Goal: Task Accomplishment & Management: Manage account settings

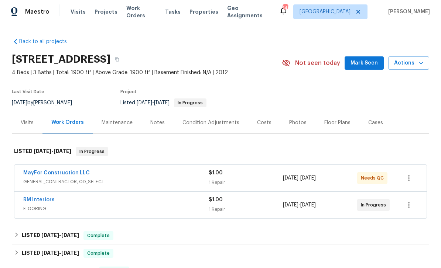
click at [48, 172] on link "MayFor Construction LLC" at bounding box center [56, 173] width 66 height 5
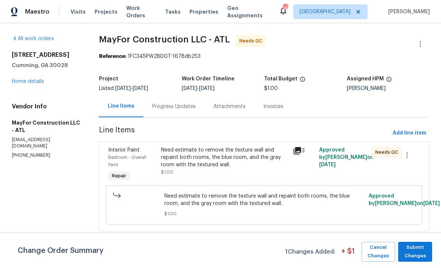
click at [171, 102] on div "Progress Updates" at bounding box center [173, 107] width 61 height 22
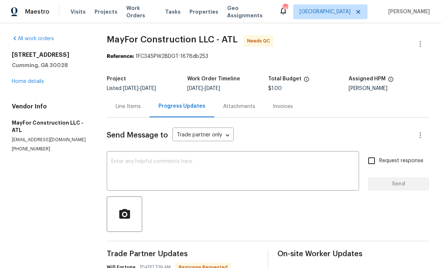
click at [128, 107] on div "Line Items" at bounding box center [128, 106] width 25 height 7
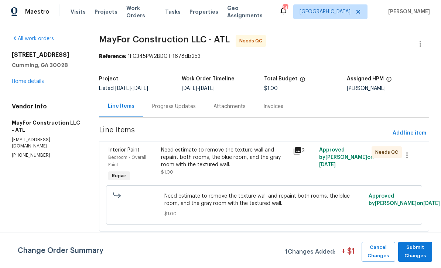
click at [168, 107] on div "Progress Updates" at bounding box center [174, 106] width 44 height 7
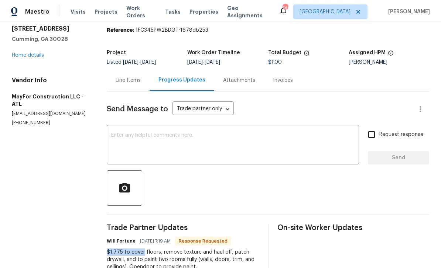
scroll to position [24, 0]
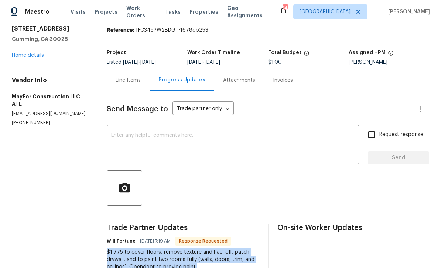
copy div "$1,775 to cover floors, remove texture and haul off, patch drywall, and to pain…"
click at [131, 69] on div "Line Items" at bounding box center [128, 80] width 43 height 22
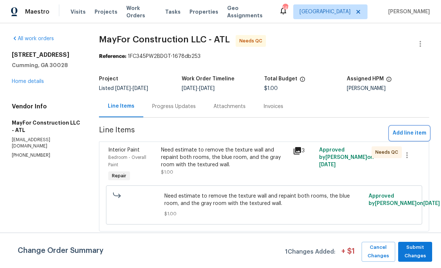
click at [411, 135] on span "Add line item" at bounding box center [409, 133] width 34 height 9
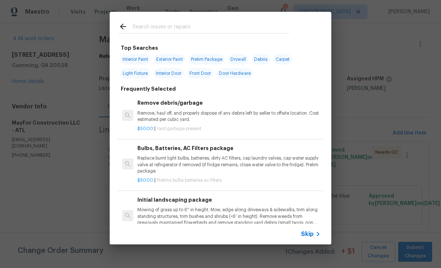
click at [144, 25] on input "text" at bounding box center [211, 27] width 157 height 11
type input "Paint"
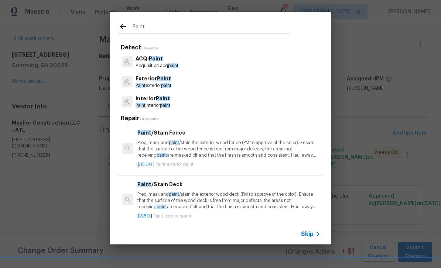
click at [152, 100] on p "Interior Paint" at bounding box center [152, 99] width 35 height 8
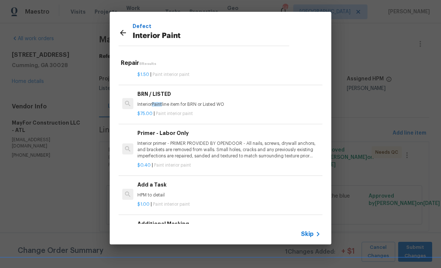
scroll to position [177, 0]
click at [274, 190] on div "Add a Task HPM to detail" at bounding box center [228, 190] width 183 height 18
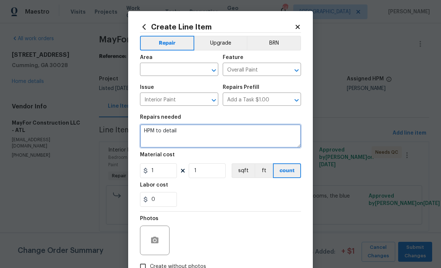
click at [182, 133] on textarea "HPM to detail" at bounding box center [220, 136] width 161 height 24
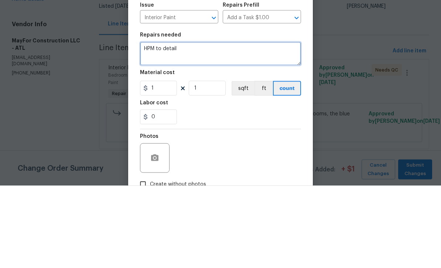
click at [171, 124] on textarea "HPM to detail" at bounding box center [220, 136] width 161 height 24
paste textarea "$1,775 to cover floors, remove texture and haul off, patch drywall, and to pain…"
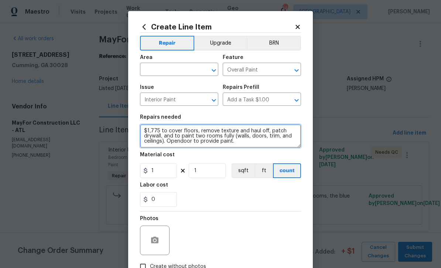
click at [159, 130] on textarea "$1,775 to cover floors, remove texture and haul off, patch drywall, and to pain…" at bounding box center [220, 136] width 161 height 24
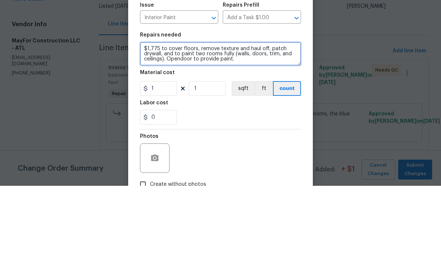
scroll to position [0, 0]
type textarea "Cover floors, remove texture and haul off, patch drywall, and to paint two room…"
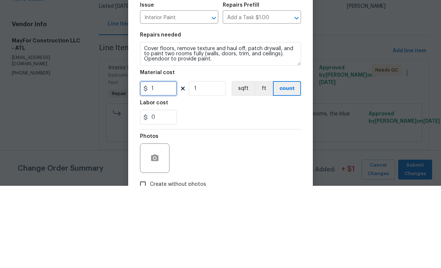
click at [158, 164] on input "1" at bounding box center [158, 171] width 37 height 15
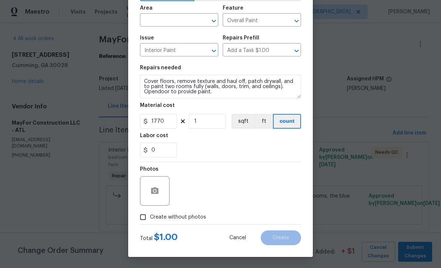
scroll to position [51, 0]
type input "1770"
click at [144, 214] on input "Create without photos" at bounding box center [143, 217] width 14 height 14
checkbox input "true"
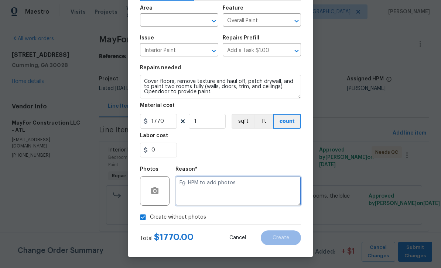
click at [194, 183] on textarea at bounding box center [238, 191] width 126 height 30
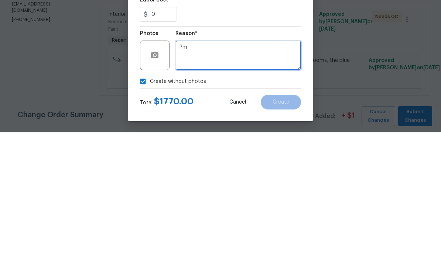
type textarea "Pm"
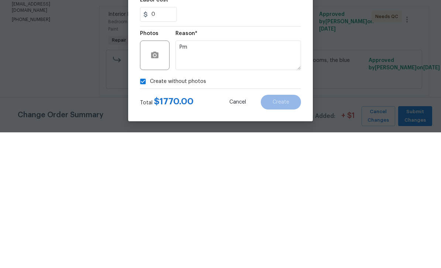
click at [302, 85] on div "Create Line Item Repair Upgrade BRN Area ​ Feature Overall Paint ​ Issue Interi…" at bounding box center [220, 110] width 185 height 296
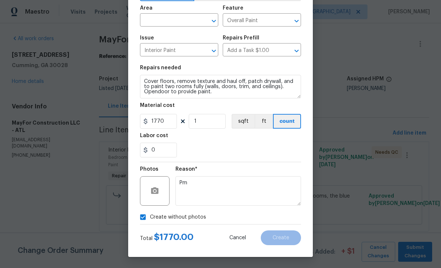
click at [156, 17] on input "text" at bounding box center [169, 20] width 58 height 11
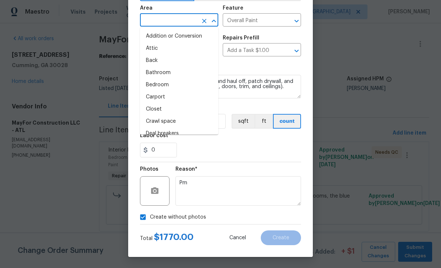
click at [155, 86] on li "Bedroom" at bounding box center [179, 85] width 78 height 12
type input "Bedroom"
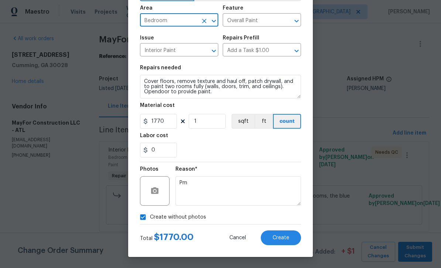
click at [287, 236] on span "Create" at bounding box center [280, 239] width 17 height 6
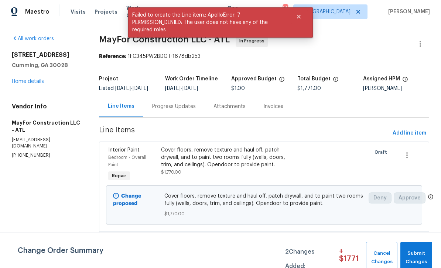
click at [169, 110] on div "Progress Updates" at bounding box center [174, 106] width 44 height 7
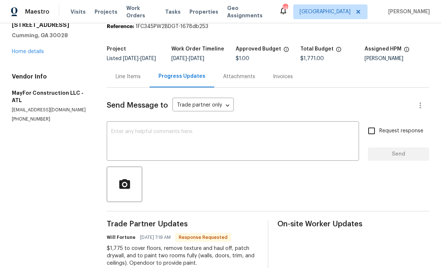
scroll to position [29, 0]
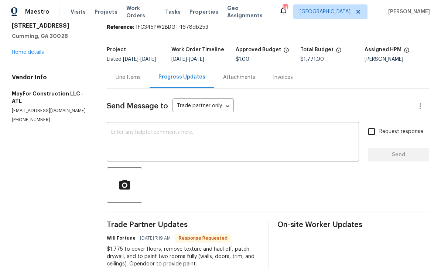
click at [127, 81] on div "Line Items" at bounding box center [128, 77] width 25 height 7
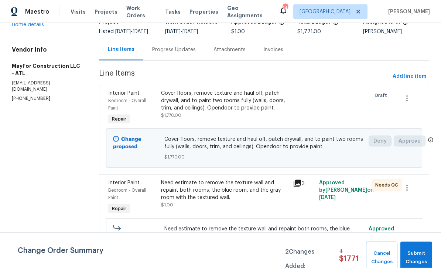
scroll to position [24, 0]
click at [127, 188] on span "Bedroom - Overall Paint" at bounding box center [127, 194] width 38 height 12
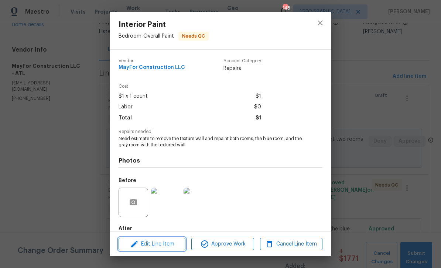
click at [150, 244] on span "Edit Line Item" at bounding box center [152, 244] width 62 height 9
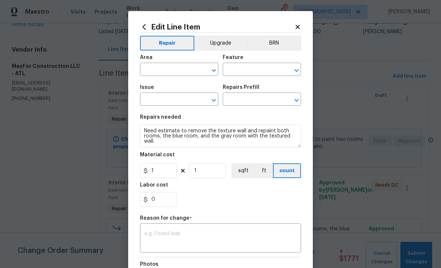
type input "Bedroom"
type input "Overall Paint"
type input "Interior Paint"
type input "Add a Task $1.00"
click at [164, 171] on input "1" at bounding box center [158, 171] width 37 height 15
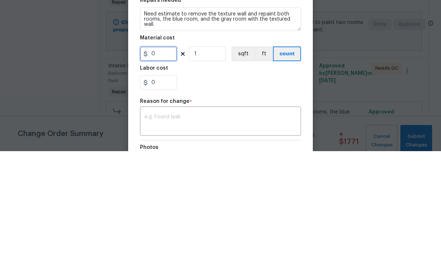
type input "5"
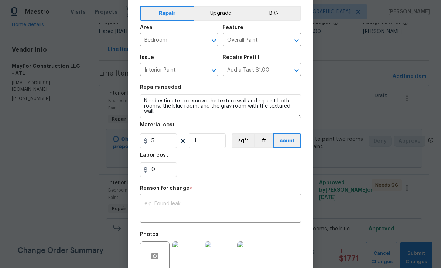
scroll to position [35, 0]
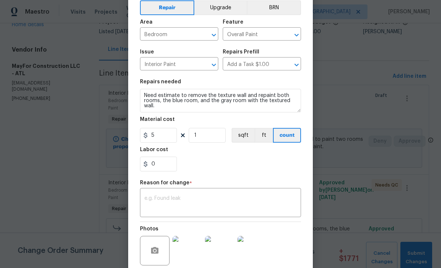
click at [156, 195] on div "x ​" at bounding box center [220, 203] width 161 height 27
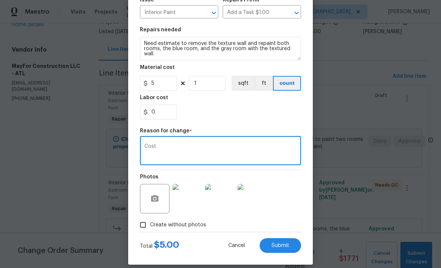
scroll to position [97, 0]
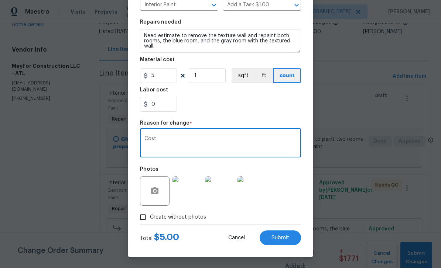
type textarea "Cost"
click at [285, 237] on span "Submit" at bounding box center [280, 239] width 18 height 6
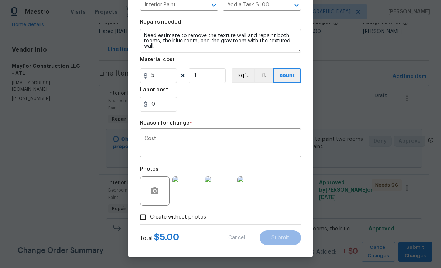
type input "1"
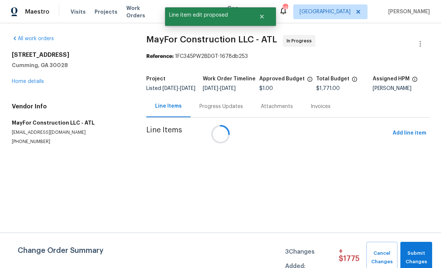
scroll to position [0, 0]
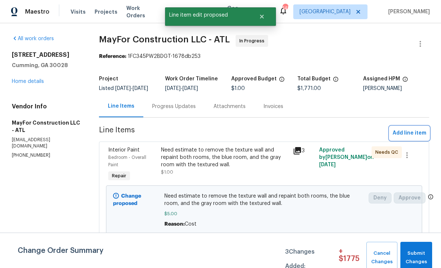
click at [413, 137] on span "Add line item" at bounding box center [409, 133] width 34 height 9
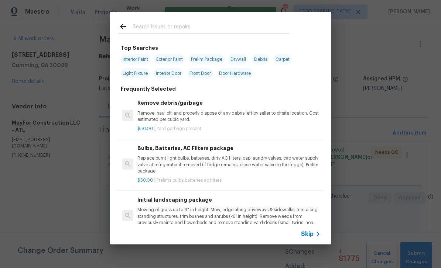
click at [145, 25] on input "text" at bounding box center [211, 27] width 157 height 11
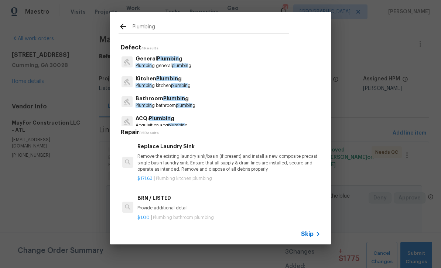
type input "Plumbing"
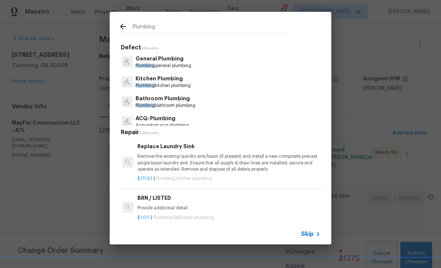
click at [154, 59] on p "General Plumbing" at bounding box center [163, 59] width 56 height 8
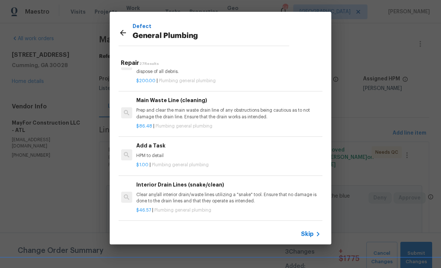
scroll to position [766, 1]
click at [153, 142] on h6 "Add a Task" at bounding box center [227, 146] width 183 height 8
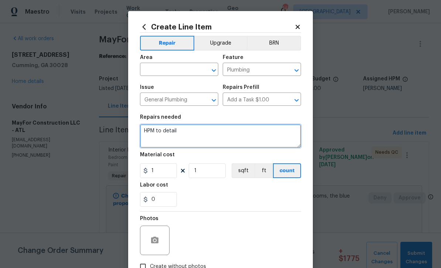
click at [179, 133] on textarea "HPM to detail" at bounding box center [220, 136] width 161 height 24
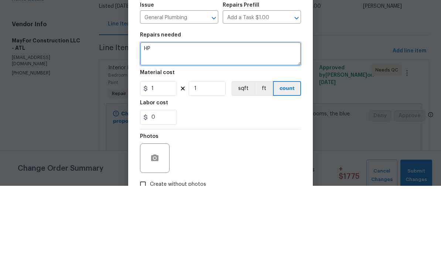
type textarea "H"
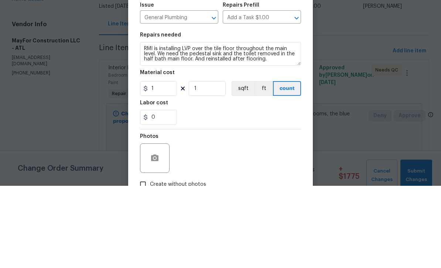
scroll to position [24, 0]
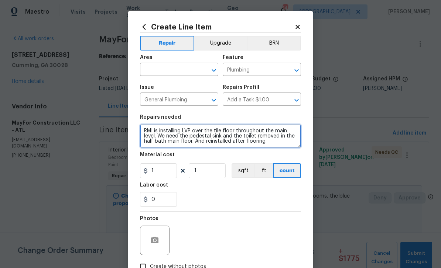
type textarea "RMI is installing LVP over the tile floor throughout the main level. We need th…"
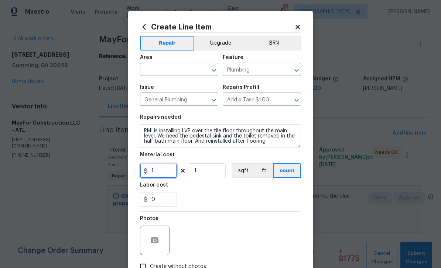
click at [163, 174] on input "1" at bounding box center [158, 171] width 37 height 15
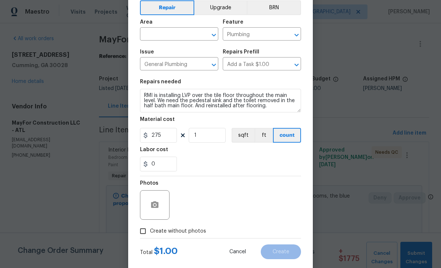
scroll to position [26, 0]
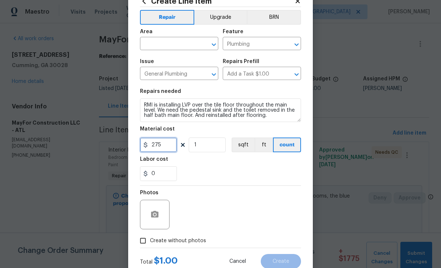
type input "275"
click at [156, 45] on input "text" at bounding box center [169, 44] width 58 height 11
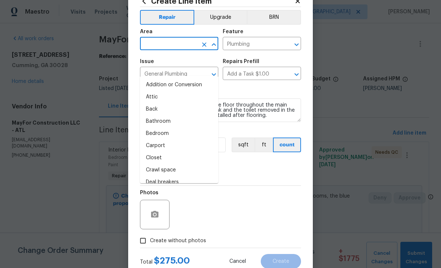
click at [153, 116] on li "Bathroom" at bounding box center [179, 122] width 78 height 12
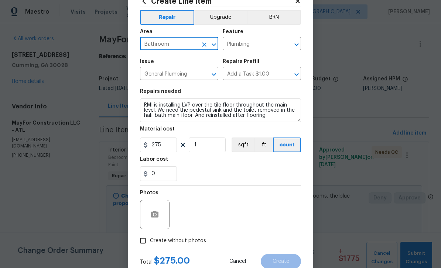
type input "Bathroom"
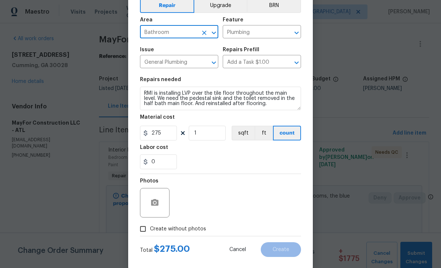
scroll to position [45, 0]
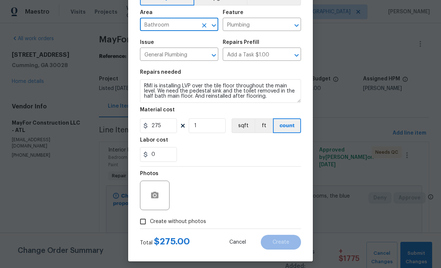
click at [147, 227] on input "Create without photos" at bounding box center [143, 222] width 14 height 14
checkbox input "true"
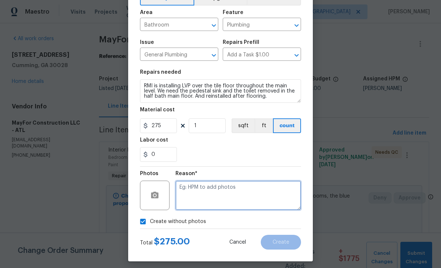
click at [274, 198] on textarea at bounding box center [238, 196] width 126 height 30
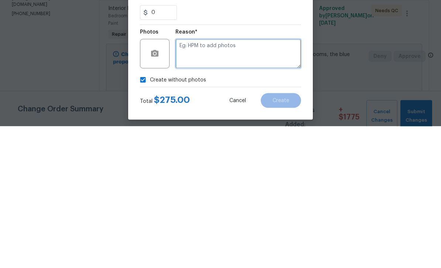
type textarea "T"
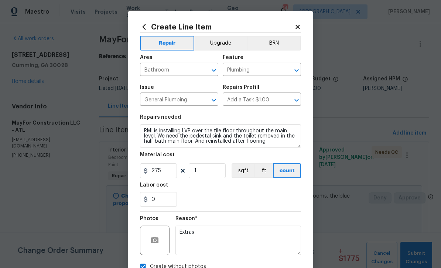
scroll to position [0, 0]
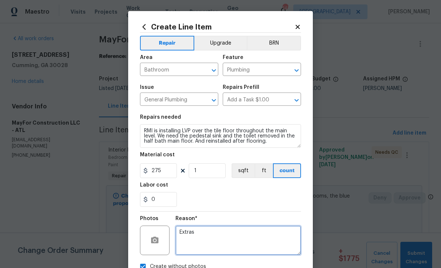
type textarea "Extras"
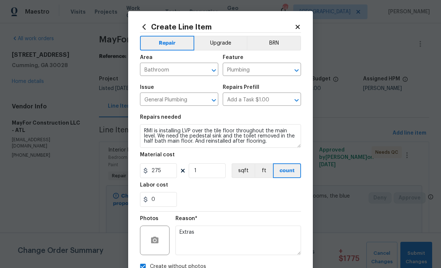
click at [216, 41] on button "Upgrade" at bounding box center [220, 43] width 53 height 15
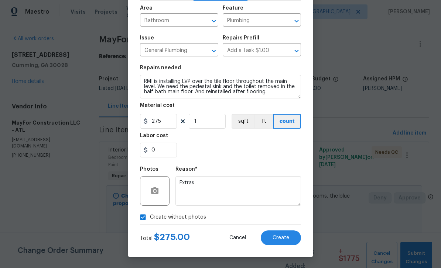
scroll to position [51, 0]
click at [289, 239] on span "Create" at bounding box center [280, 239] width 17 height 6
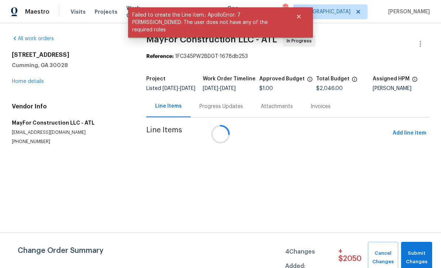
scroll to position [0, 0]
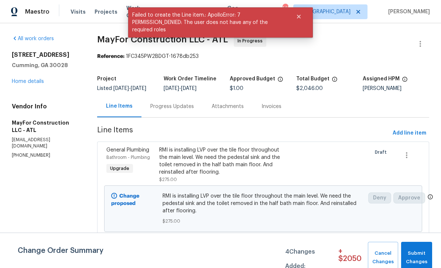
click at [123, 159] on div "Bathroom - Plumbing" at bounding box center [130, 157] width 49 height 7
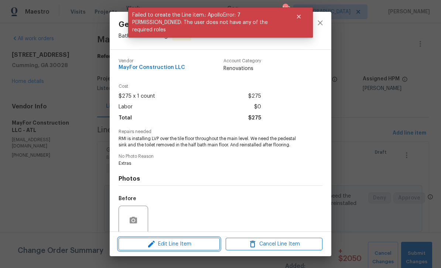
click at [148, 247] on icon "button" at bounding box center [151, 244] width 7 height 7
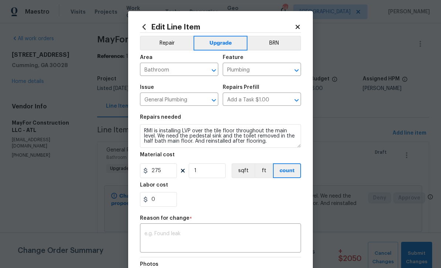
click at [352, 165] on body "Maestro Visits Projects Work Orders Tasks Properties Geo Assignments 148 [GEOGR…" at bounding box center [220, 134] width 441 height 268
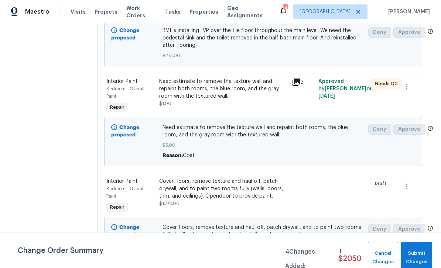
scroll to position [165, 0]
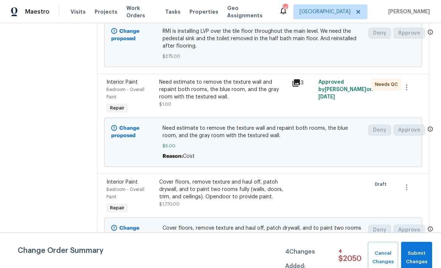
click at [125, 194] on span "Bedroom - Overall Paint" at bounding box center [125, 194] width 38 height 12
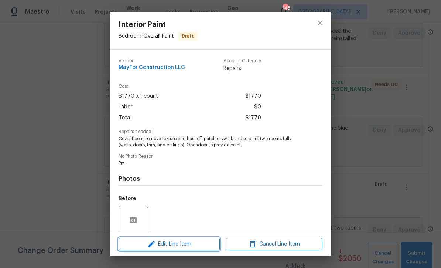
click at [152, 245] on icon "button" at bounding box center [151, 244] width 9 height 9
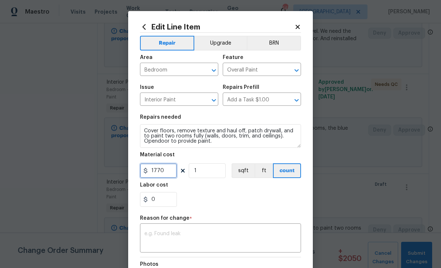
click at [168, 172] on input "1770" at bounding box center [158, 171] width 37 height 15
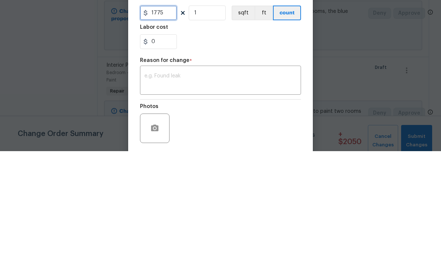
scroll to position [55, 0]
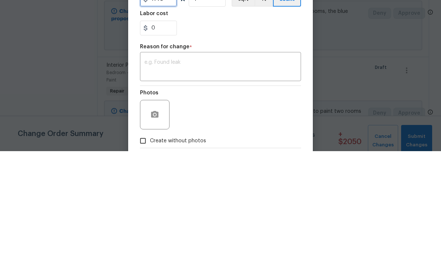
type input "1775"
click at [158, 177] on textarea at bounding box center [220, 185] width 152 height 16
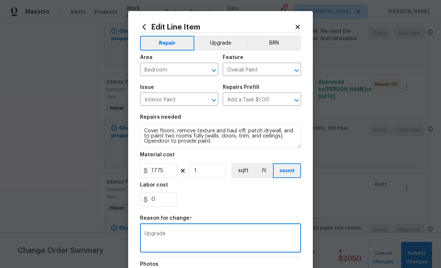
scroll to position [0, 0]
type textarea "Upgrade"
click at [218, 40] on button "Upgrade" at bounding box center [220, 43] width 53 height 15
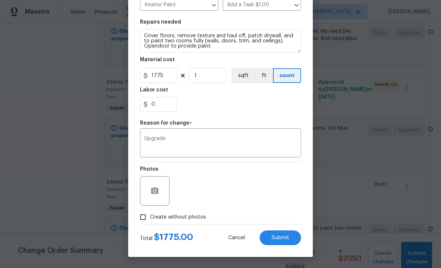
scroll to position [97, 0]
click at [145, 220] on input "Create without photos" at bounding box center [143, 217] width 14 height 14
checkbox input "true"
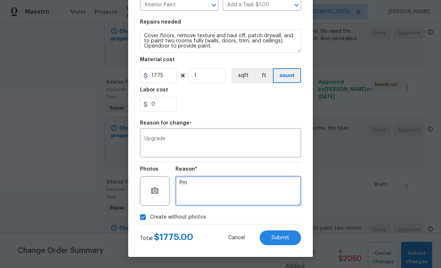
click at [271, 188] on textarea "Pm" at bounding box center [238, 191] width 126 height 30
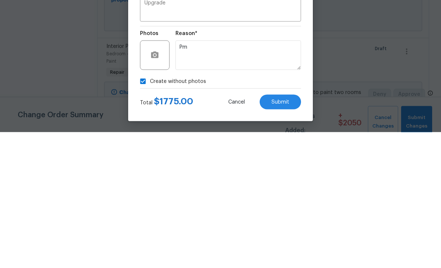
click at [286, 236] on span "Submit" at bounding box center [280, 239] width 18 height 6
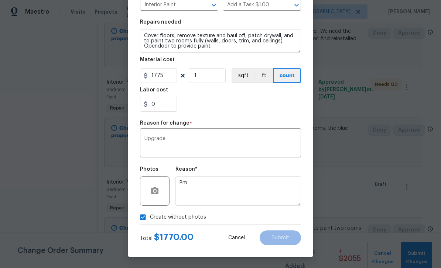
type input "1770"
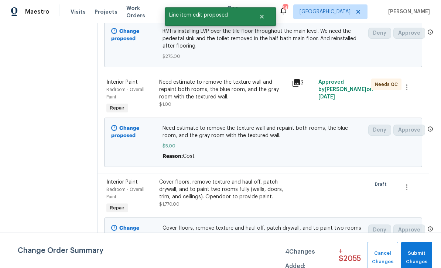
scroll to position [0, 0]
click at [127, 85] on span "Interior Paint" at bounding box center [121, 82] width 31 height 5
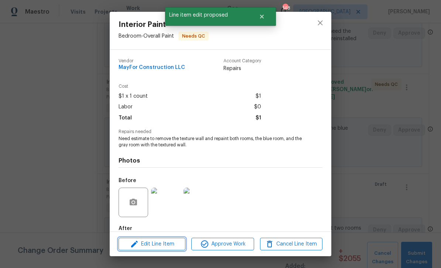
click at [148, 246] on span "Edit Line Item" at bounding box center [152, 244] width 62 height 9
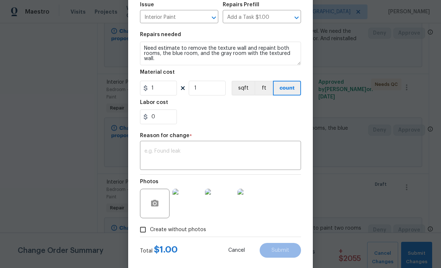
scroll to position [83, 0]
click at [151, 151] on textarea at bounding box center [220, 157] width 152 height 16
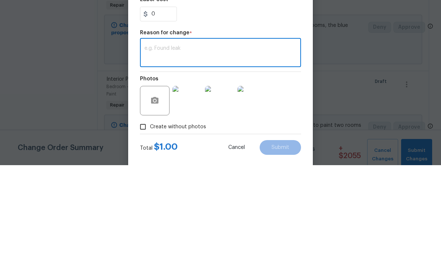
type textarea "L"
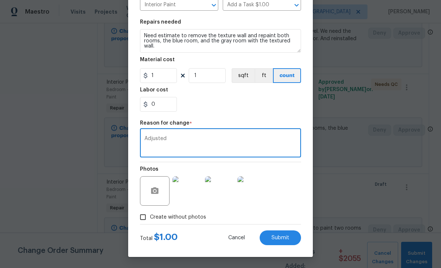
scroll to position [97, 0]
type textarea "Adjusted"
click at [291, 238] on button "Submit" at bounding box center [280, 238] width 41 height 15
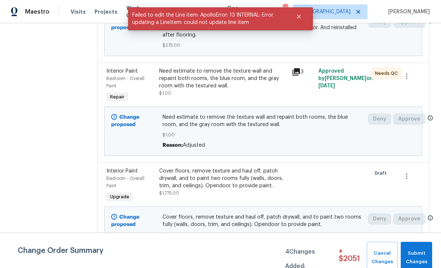
scroll to position [176, 0]
click at [125, 77] on span "Bedroom - Overall Paint" at bounding box center [125, 83] width 38 height 12
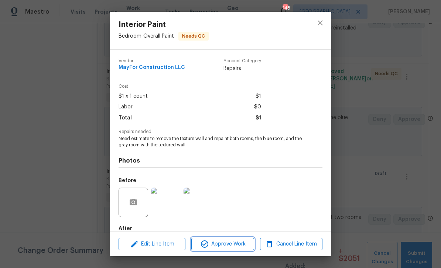
click at [233, 244] on span "Approve Work" at bounding box center [222, 244] width 58 height 9
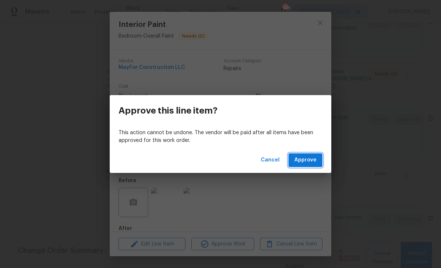
click at [310, 160] on span "Approve" at bounding box center [305, 160] width 22 height 9
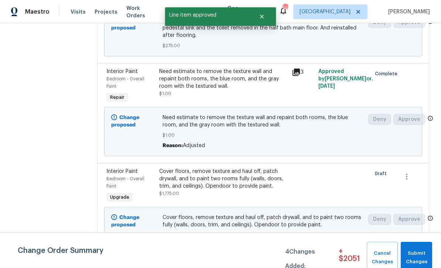
scroll to position [0, 0]
click at [417, 254] on span "Submit Changes" at bounding box center [416, 258] width 24 height 17
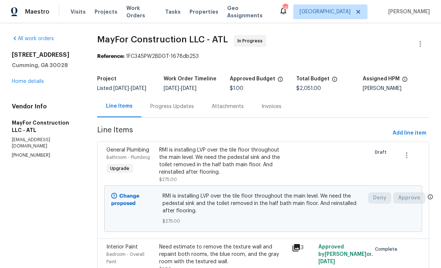
click at [27, 81] on link "Home details" at bounding box center [28, 81] width 32 height 5
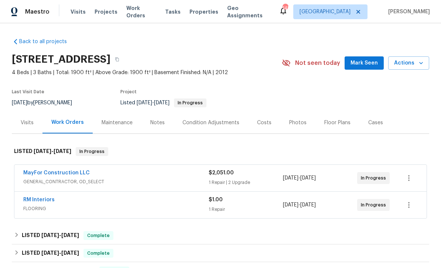
click at [35, 201] on link "RM Interiors" at bounding box center [38, 200] width 31 height 5
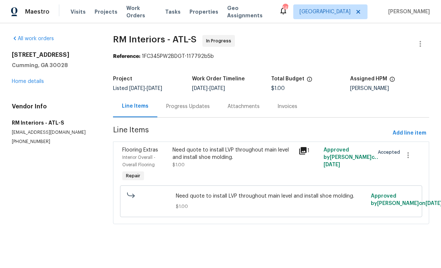
click at [181, 107] on div "Progress Updates" at bounding box center [188, 106] width 44 height 7
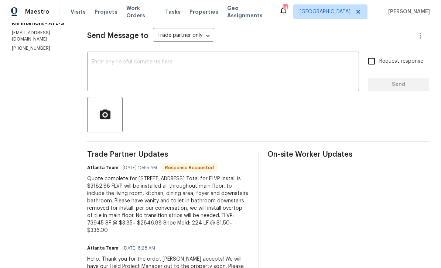
scroll to position [99, 0]
copy div "$3182.88 FLVP will be installed all throughout main floor, to include the livin…"
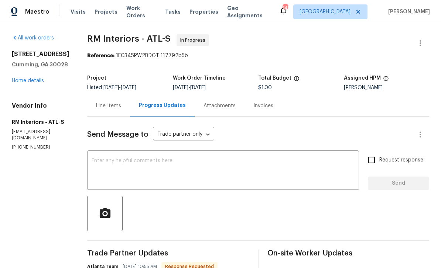
scroll to position [2, 0]
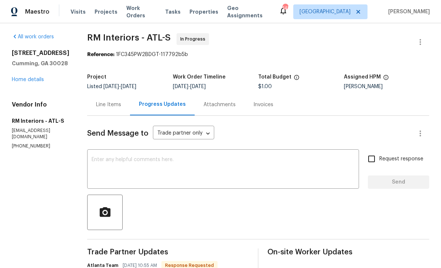
click at [100, 104] on div "Line Items" at bounding box center [108, 104] width 25 height 7
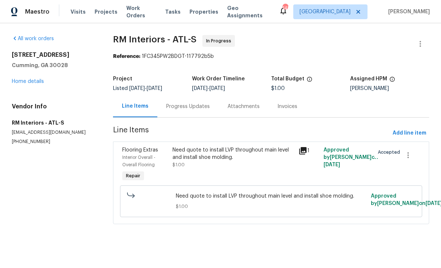
click at [136, 150] on span "Flooring Extras" at bounding box center [140, 150] width 36 height 5
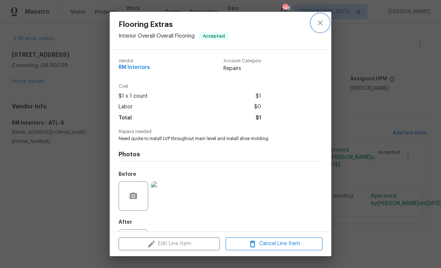
click at [321, 23] on icon "close" at bounding box center [320, 22] width 9 height 9
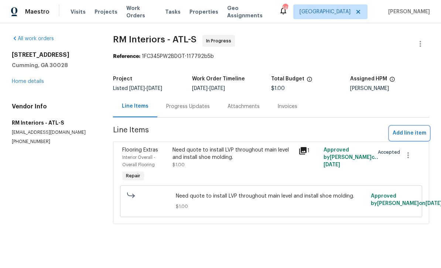
click at [411, 133] on span "Add line item" at bounding box center [409, 133] width 34 height 9
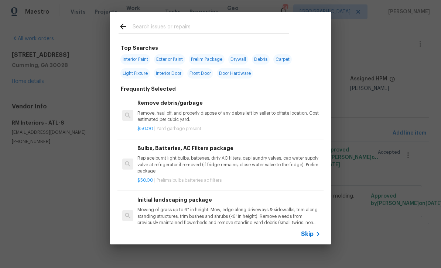
click at [142, 28] on input "text" at bounding box center [211, 27] width 157 height 11
type input "Flooring"
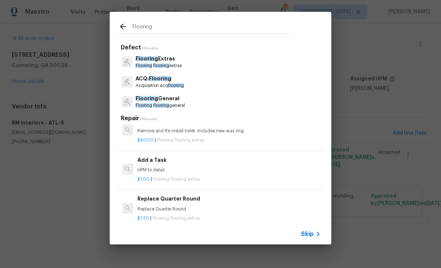
scroll to position [891, 0]
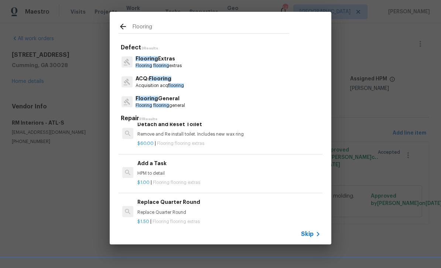
click at [274, 171] on p "HPM to detail" at bounding box center [228, 174] width 183 height 6
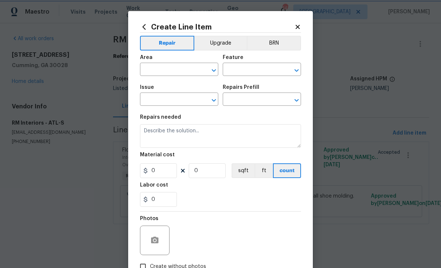
type input "Overall Flooring"
type input "Flooring Extras"
type input "Add a Task $1.00"
type textarea "HPM to detail"
type input "1"
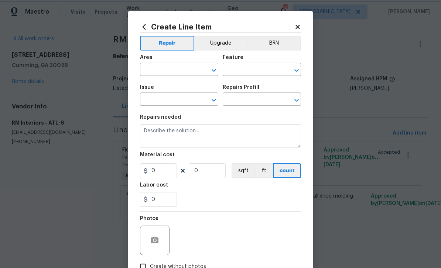
type input "1"
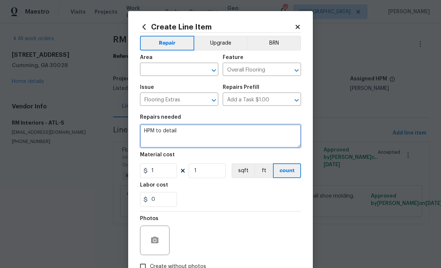
click at [180, 132] on textarea "HPM to detail" at bounding box center [220, 136] width 161 height 24
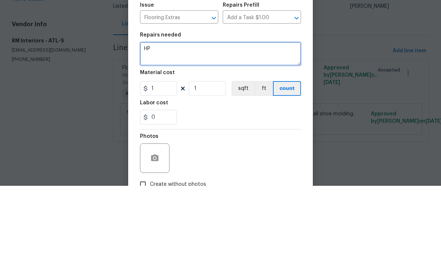
type textarea "H"
paste textarea "$3182.88 FLVP will be installed all throughout main floor, to include the livin…"
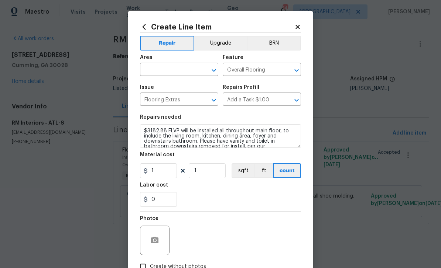
scroll to position [0, 0]
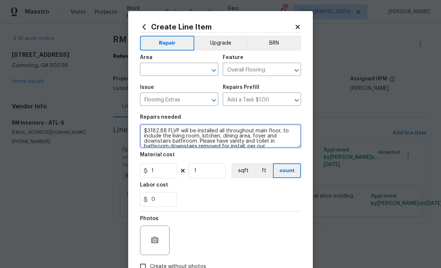
type textarea "$3182.88 FLVP will be installed all throughout main floor, to include the livin…"
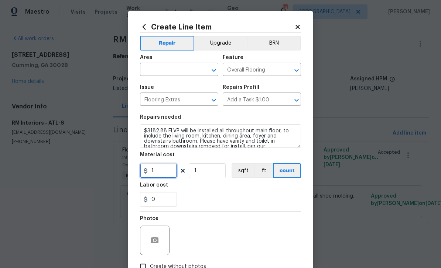
click at [165, 175] on input "1" at bounding box center [158, 171] width 37 height 15
type input "3182.88"
click at [214, 42] on button "Upgrade" at bounding box center [220, 43] width 53 height 15
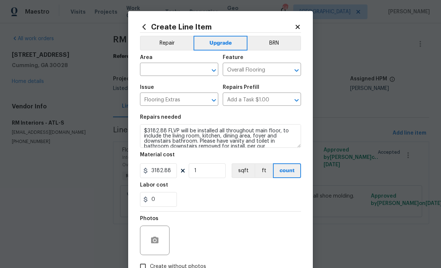
click at [157, 69] on input "text" at bounding box center [169, 70] width 58 height 11
click at [154, 98] on li "Interior Overall" at bounding box center [179, 99] width 78 height 12
type input "Interior Overall"
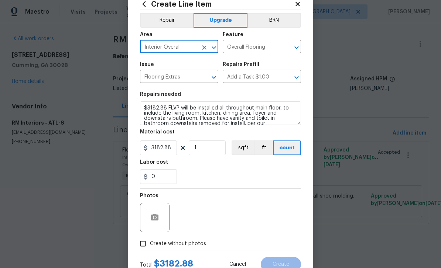
scroll to position [45, 0]
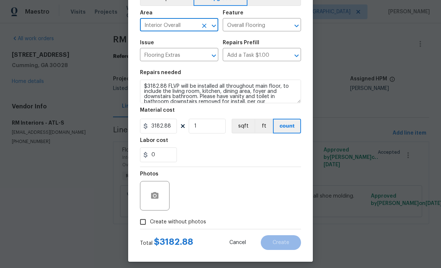
click at [142, 223] on input "Create without photos" at bounding box center [143, 222] width 14 height 14
checkbox input "true"
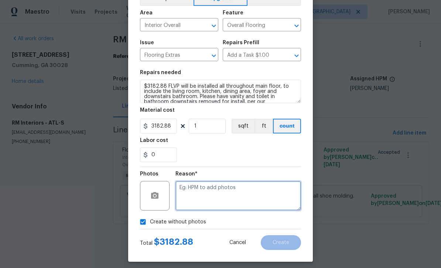
click at [282, 201] on textarea at bounding box center [238, 196] width 126 height 30
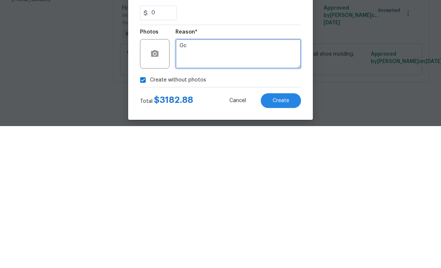
type textarea "Gc"
click at [287, 240] on span "Create" at bounding box center [280, 243] width 17 height 6
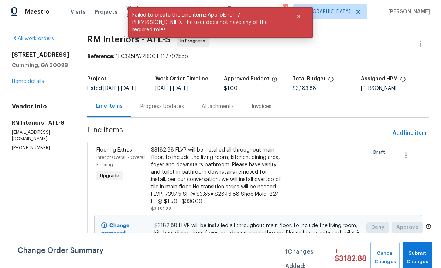
scroll to position [0, 0]
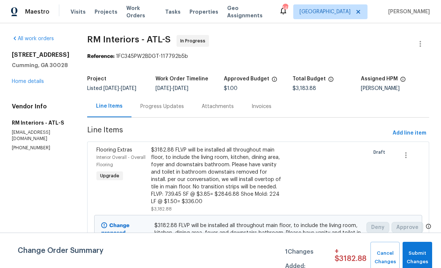
click at [22, 84] on link "Home details" at bounding box center [28, 81] width 32 height 5
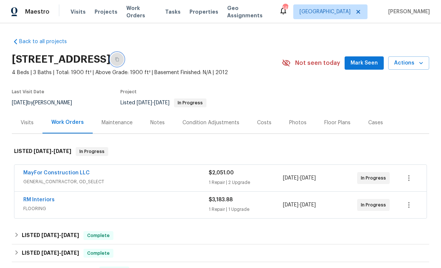
click at [124, 59] on button "button" at bounding box center [116, 59] width 13 height 13
click at [119, 59] on icon "button" at bounding box center [117, 59] width 4 height 4
click at [40, 173] on link "MayFor Construction LLC" at bounding box center [56, 173] width 66 height 5
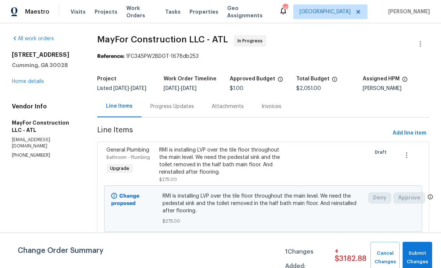
click at [165, 110] on div "Progress Updates" at bounding box center [172, 106] width 44 height 7
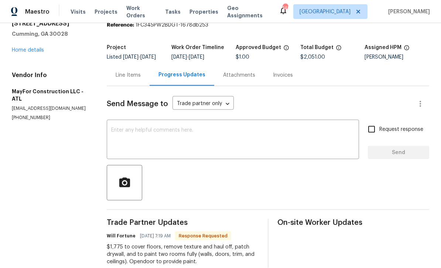
scroll to position [24, 0]
click at [108, 229] on div "All work orders [STREET_ADDRESS][PERSON_NAME] Home details Vendor Info MayFor C…" at bounding box center [220, 139] width 441 height 295
click at [110, 244] on div "$1,775 to cover floors, remove texture and haul off, patch drywall, and to pain…" at bounding box center [183, 255] width 152 height 22
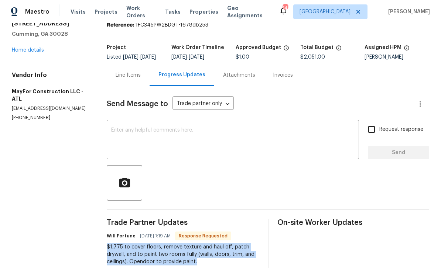
copy div "$1,775 to cover floors, remove texture and haul off, patch drywall, and to pain…"
click at [23, 48] on link "Home details" at bounding box center [28, 50] width 32 height 5
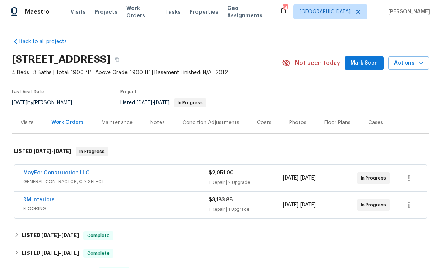
click at [32, 200] on link "RM Interiors" at bounding box center [38, 200] width 31 height 5
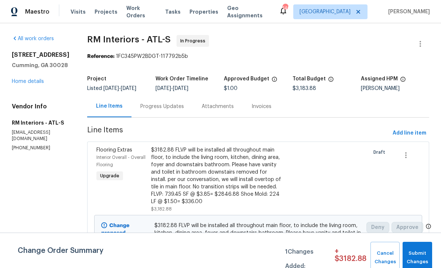
click at [158, 106] on div "Progress Updates" at bounding box center [162, 106] width 44 height 7
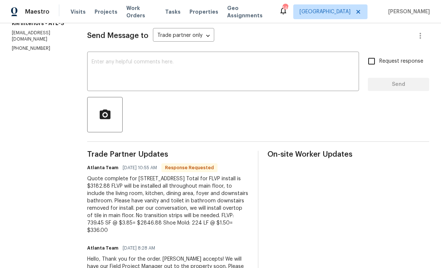
scroll to position [99, 0]
copy div "$3182.88 FLVP will be installed all throughout main floor, to include the livin…"
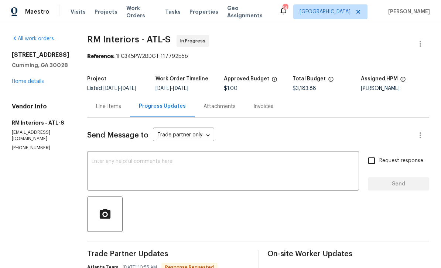
scroll to position [0, 0]
click at [23, 84] on link "Home details" at bounding box center [28, 81] width 32 height 5
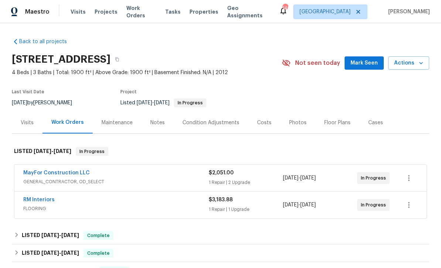
click at [31, 200] on link "RM Interiors" at bounding box center [38, 200] width 31 height 5
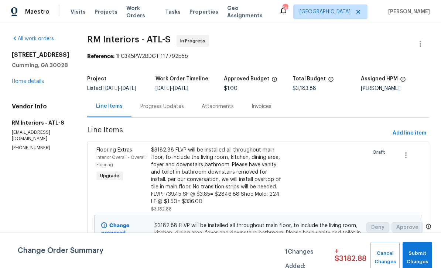
click at [150, 108] on div "Progress Updates" at bounding box center [162, 106] width 44 height 7
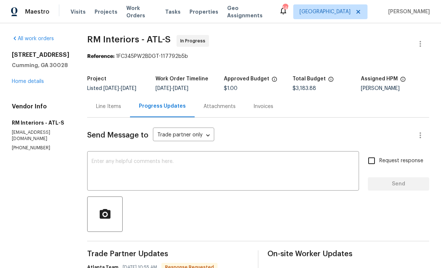
click at [100, 164] on textarea at bounding box center [223, 172] width 263 height 26
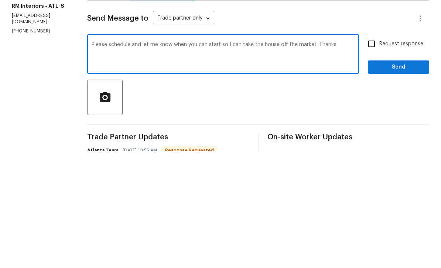
type textarea "Please schedule and let me know when you can start so I can take the house off …"
click at [371, 153] on input "Request response" at bounding box center [372, 161] width 16 height 16
checkbox input "true"
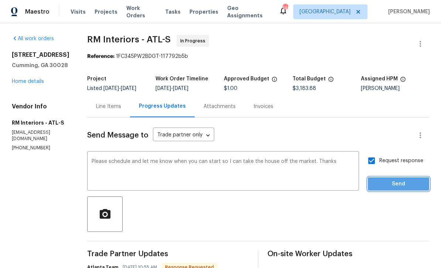
click at [390, 180] on span "Send" at bounding box center [398, 184] width 49 height 9
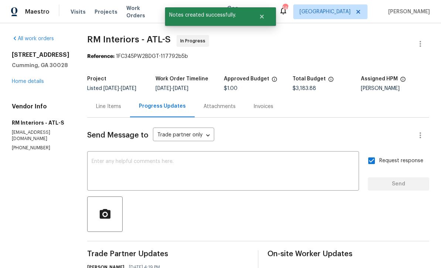
click at [25, 83] on link "Home details" at bounding box center [28, 81] width 32 height 5
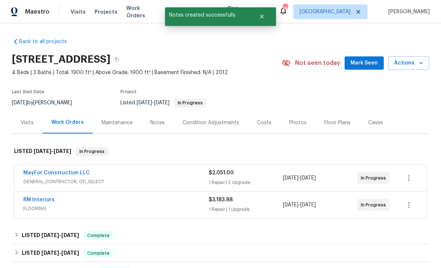
click at [36, 171] on link "MayFor Construction LLC" at bounding box center [56, 173] width 66 height 5
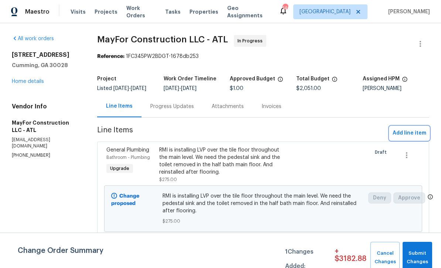
click at [410, 138] on span "Add line item" at bounding box center [409, 133] width 34 height 9
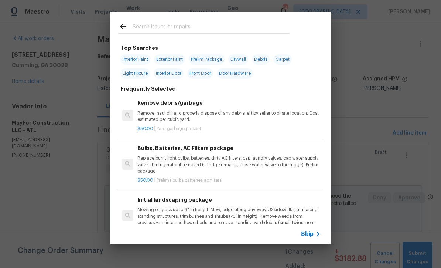
click at [144, 23] on input "text" at bounding box center [211, 27] width 157 height 11
type input "Clean"
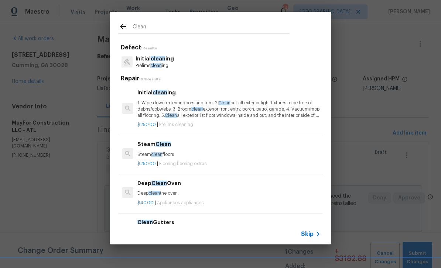
click at [150, 59] on p "Initial clean ing" at bounding box center [154, 59] width 38 height 8
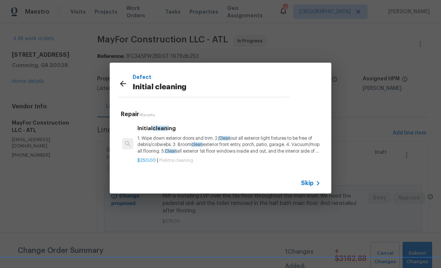
click at [155, 150] on p "1. Wipe down exterior doors and trim. 2. Clean out all exterior light fixtures …" at bounding box center [228, 144] width 183 height 19
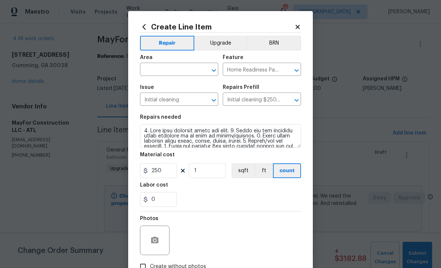
click at [157, 72] on input "text" at bounding box center [169, 70] width 58 height 11
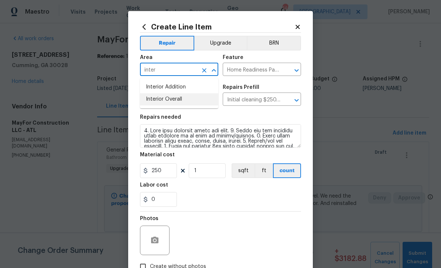
click at [153, 94] on li "Interior Overall" at bounding box center [179, 99] width 78 height 12
type input "Interior Overall"
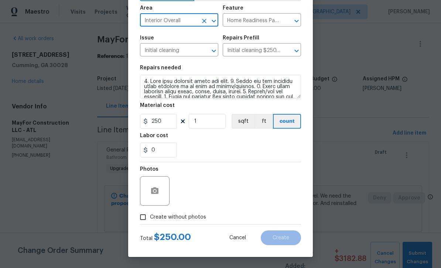
scroll to position [51, 0]
click at [141, 217] on input "Create without photos" at bounding box center [143, 217] width 14 height 14
checkbox input "true"
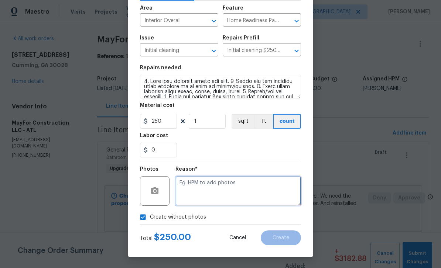
click at [185, 188] on textarea at bounding box center [238, 191] width 126 height 30
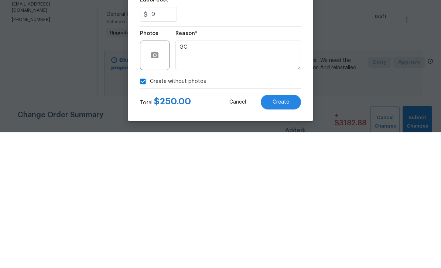
scroll to position [24, 0]
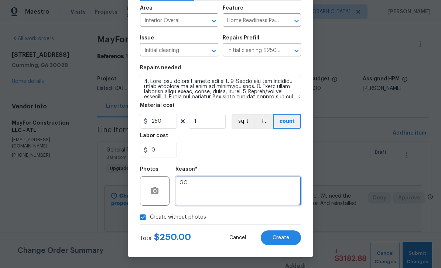
type textarea "GC"
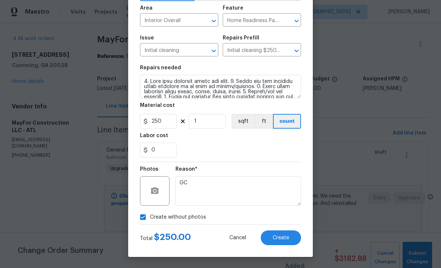
click at [289, 239] on button "Create" at bounding box center [281, 238] width 40 height 15
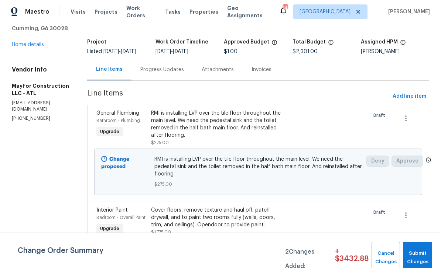
scroll to position [40, 0]
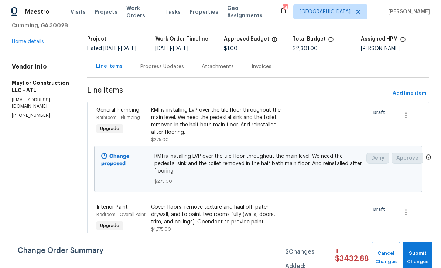
click at [174, 71] on div "Progress Updates" at bounding box center [162, 66] width 44 height 7
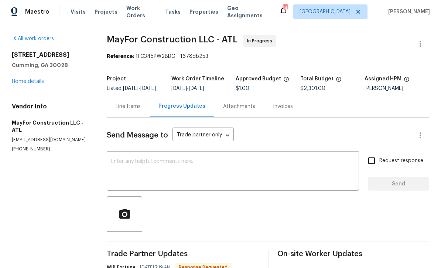
click at [126, 167] on textarea at bounding box center [232, 172] width 243 height 26
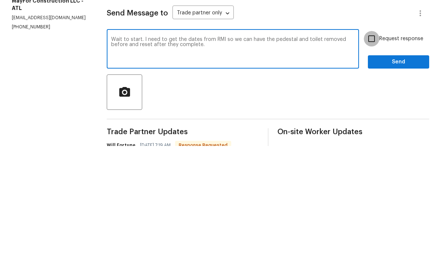
type textarea "Wait to start. I need to get the dates from RMI so we can have the pedestal and…"
click at [376, 153] on input "Request response" at bounding box center [372, 161] width 16 height 16
checkbox input "true"
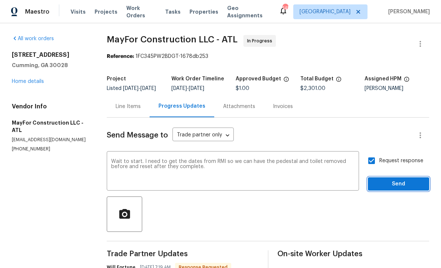
click at [392, 180] on span "Send" at bounding box center [398, 184] width 49 height 9
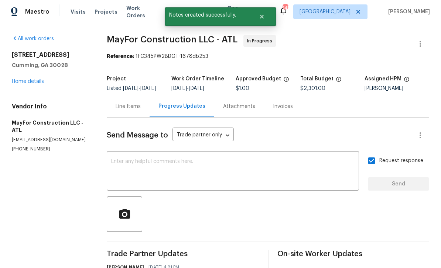
click at [31, 79] on link "Home details" at bounding box center [28, 81] width 32 height 5
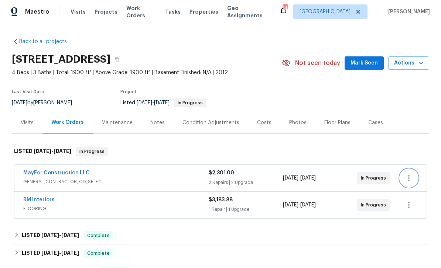
click at [413, 174] on icon "button" at bounding box center [408, 178] width 9 height 9
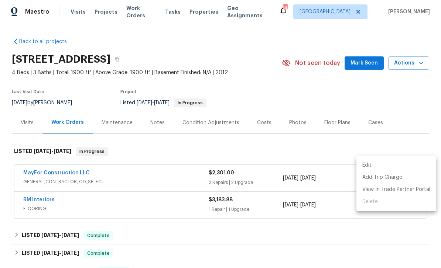
click at [386, 166] on li "Edit" at bounding box center [396, 165] width 80 height 12
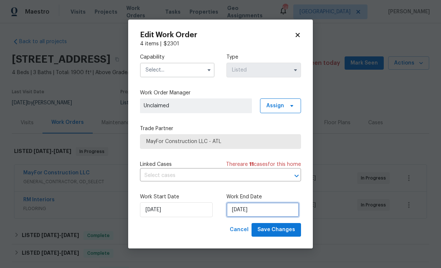
click at [279, 213] on input "[DATE]" at bounding box center [262, 210] width 73 height 15
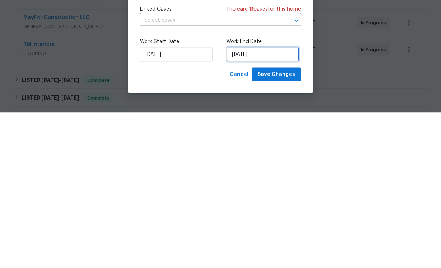
select select "8"
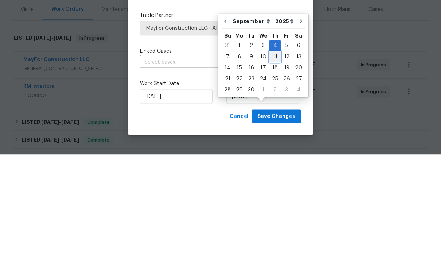
click at [277, 165] on div "11" at bounding box center [274, 170] width 11 height 10
type input "[DATE]"
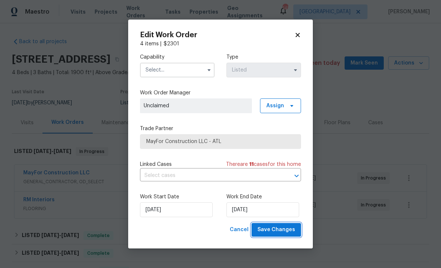
click at [286, 231] on span "Save Changes" at bounding box center [276, 230] width 38 height 9
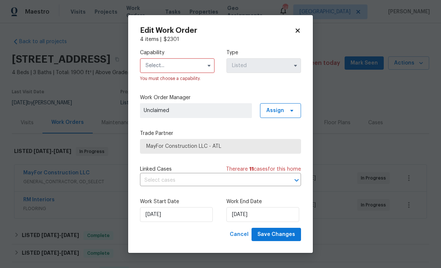
click at [200, 63] on input "text" at bounding box center [177, 65] width 75 height 15
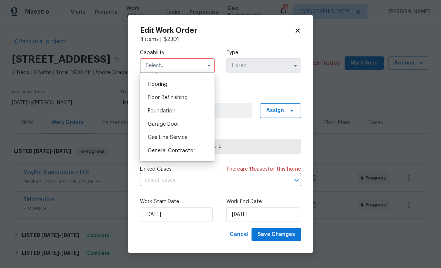
scroll to position [298, 0]
click at [196, 138] on div "General Contractor" at bounding box center [177, 136] width 71 height 13
type input "General Contractor"
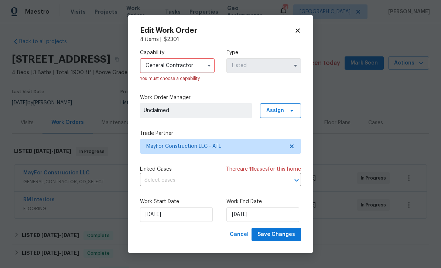
click at [238, 112] on span "Unclaimed" at bounding box center [196, 110] width 104 height 7
click at [284, 110] on span "Assign" at bounding box center [275, 110] width 18 height 7
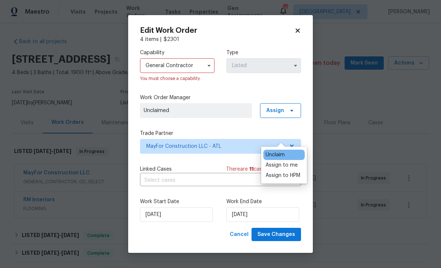
click at [285, 151] on div "Unclaim" at bounding box center [274, 154] width 19 height 7
click at [293, 162] on div "Assign to me" at bounding box center [281, 165] width 32 height 7
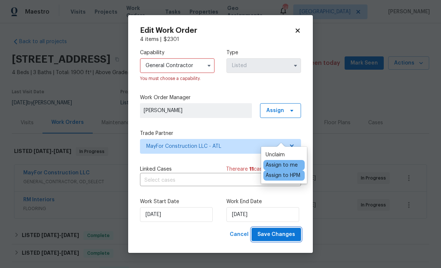
click at [284, 238] on span "Save Changes" at bounding box center [276, 234] width 38 height 9
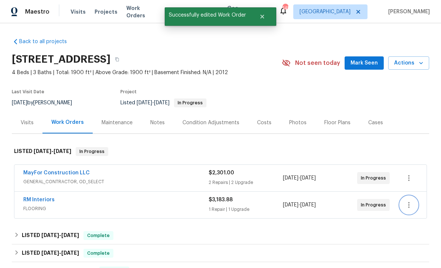
click at [410, 201] on icon "button" at bounding box center [408, 205] width 9 height 9
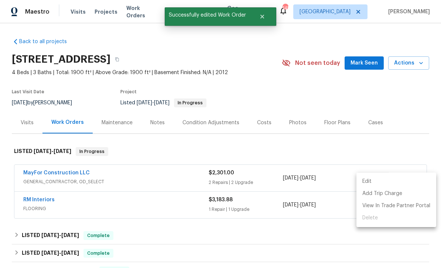
click at [389, 182] on li "Edit" at bounding box center [396, 182] width 80 height 12
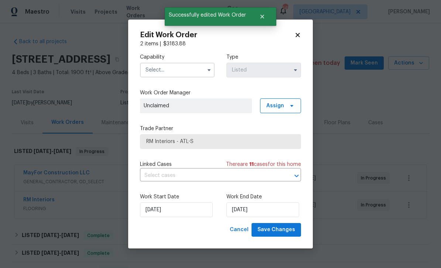
click at [155, 72] on input "text" at bounding box center [177, 70] width 75 height 15
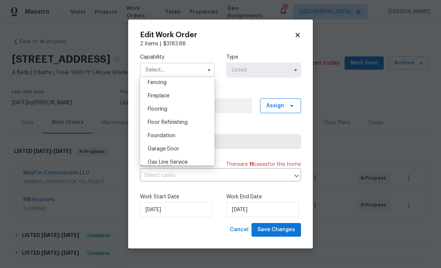
scroll to position [263, 0]
click at [153, 107] on span "Flooring" at bounding box center [158, 108] width 20 height 5
type input "Flooring"
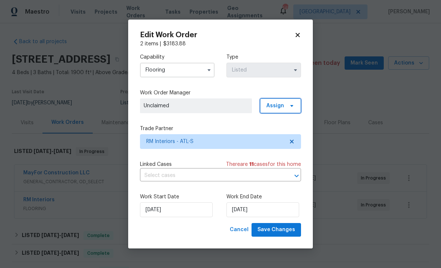
click at [286, 106] on span "Assign" at bounding box center [280, 106] width 41 height 15
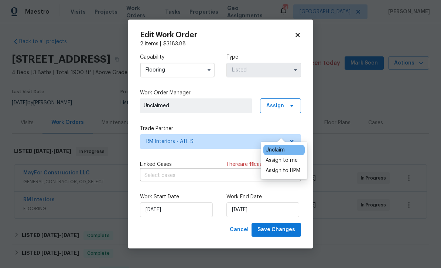
click at [291, 157] on div "Assign to me" at bounding box center [281, 160] width 32 height 7
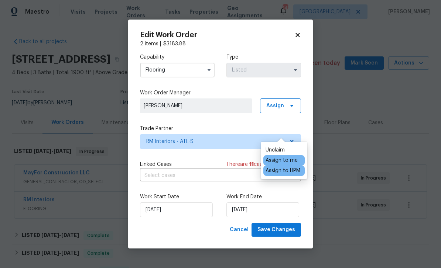
click at [293, 167] on div "Assign to HPM" at bounding box center [282, 170] width 35 height 7
click at [277, 212] on input "[DATE]" at bounding box center [262, 210] width 73 height 15
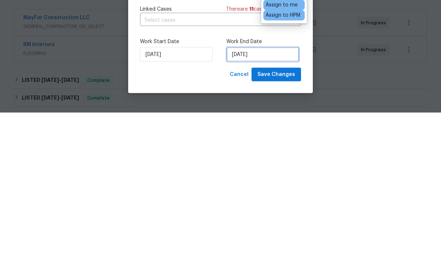
select select "8"
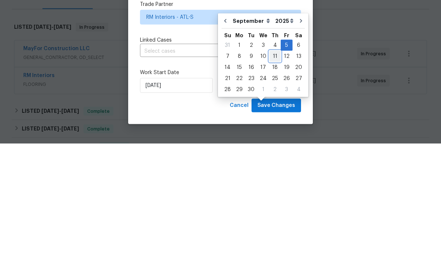
click at [274, 176] on div "11" at bounding box center [274, 181] width 11 height 10
type input "[DATE]"
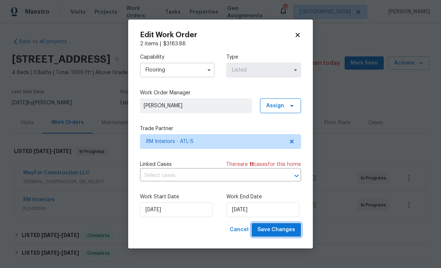
click at [285, 231] on span "Save Changes" at bounding box center [276, 230] width 38 height 9
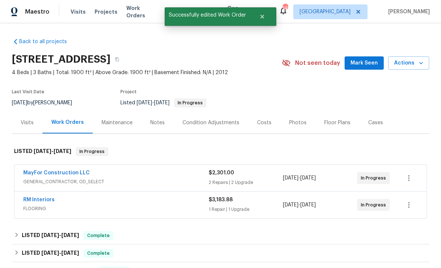
click at [365, 59] on span "Mark Seen" at bounding box center [363, 63] width 27 height 9
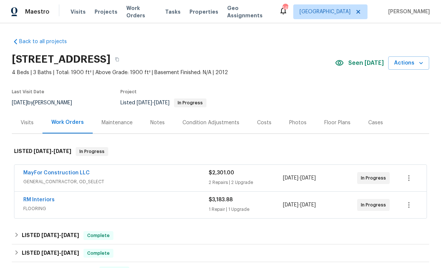
scroll to position [0, 0]
click at [119, 61] on icon "button" at bounding box center [117, 59] width 4 height 4
click at [28, 40] on link "Back to all projects" at bounding box center [47, 41] width 71 height 7
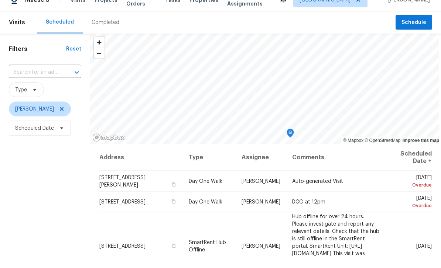
scroll to position [24, 0]
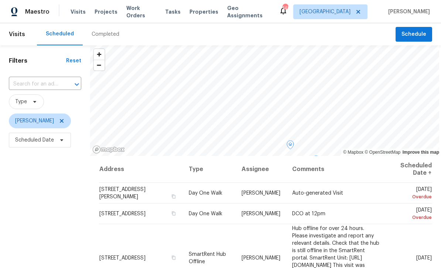
click at [401, 224] on td "Wed, Sep 03" at bounding box center [409, 258] width 46 height 68
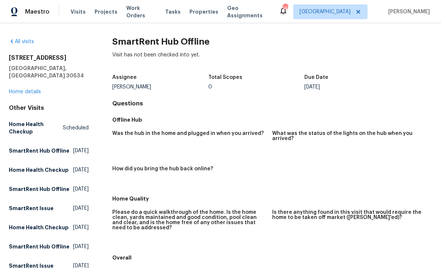
click at [19, 41] on link "All visits" at bounding box center [21, 41] width 25 height 5
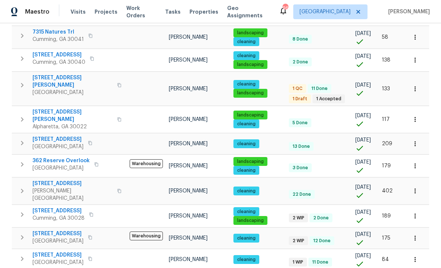
scroll to position [453, 0]
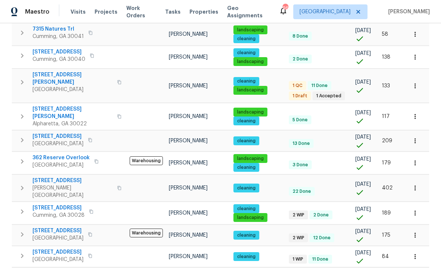
click at [417, 210] on icon "button" at bounding box center [414, 213] width 7 height 7
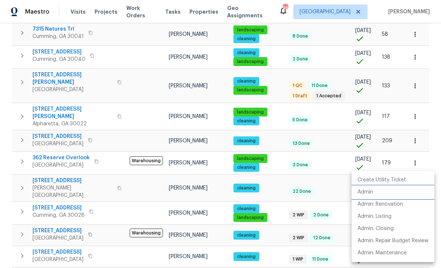
click at [367, 193] on p "Admin" at bounding box center [365, 193] width 16 height 8
